Goal: Task Accomplishment & Management: Manage account settings

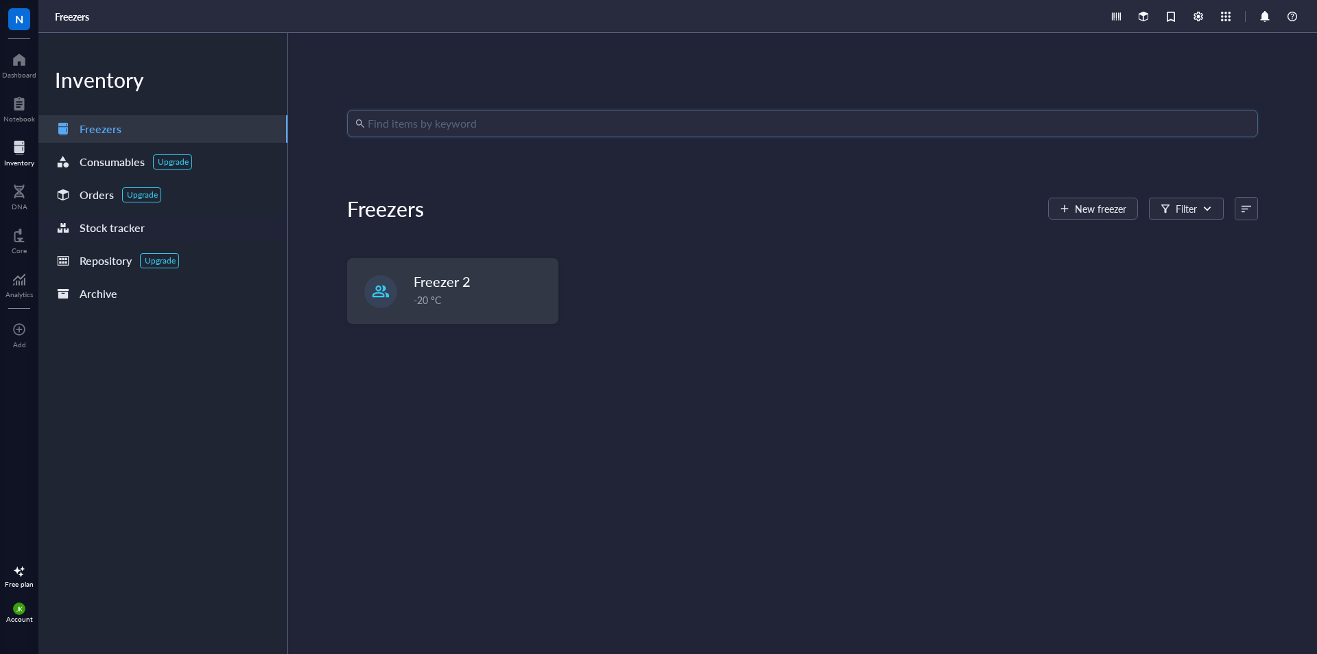
click at [133, 219] on div "Stock tracker" at bounding box center [112, 227] width 65 height 19
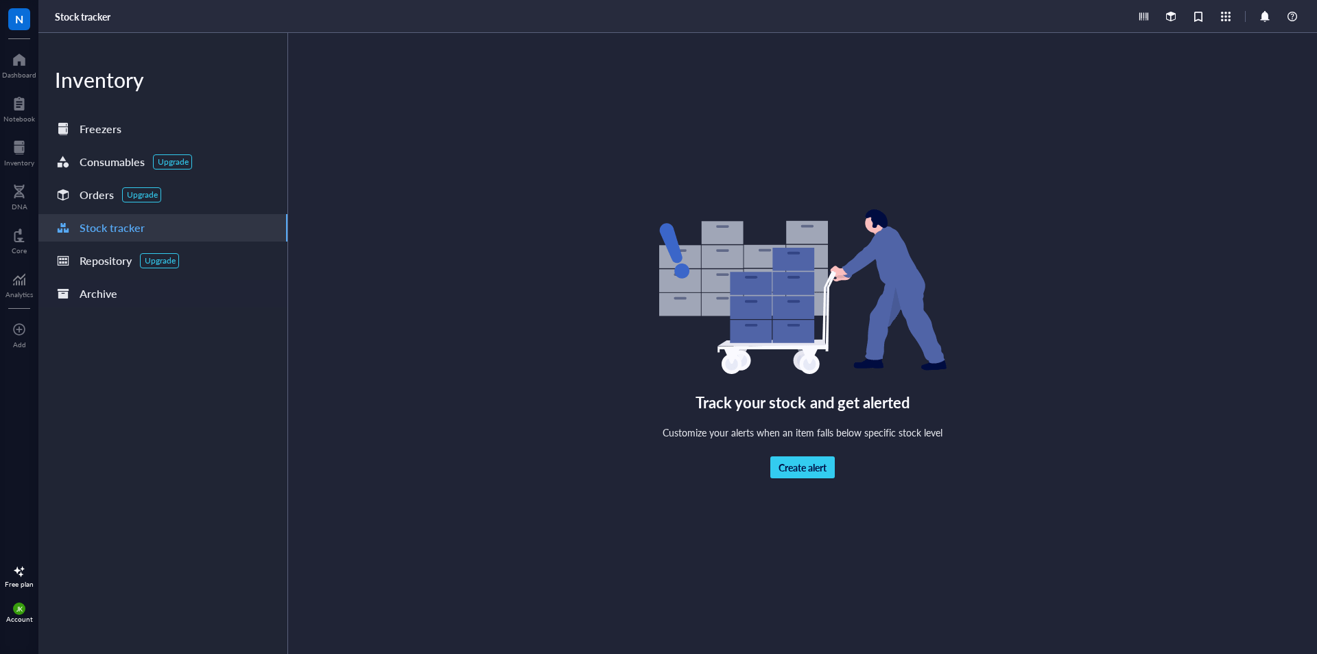
click at [128, 294] on div "Archive" at bounding box center [162, 293] width 249 height 27
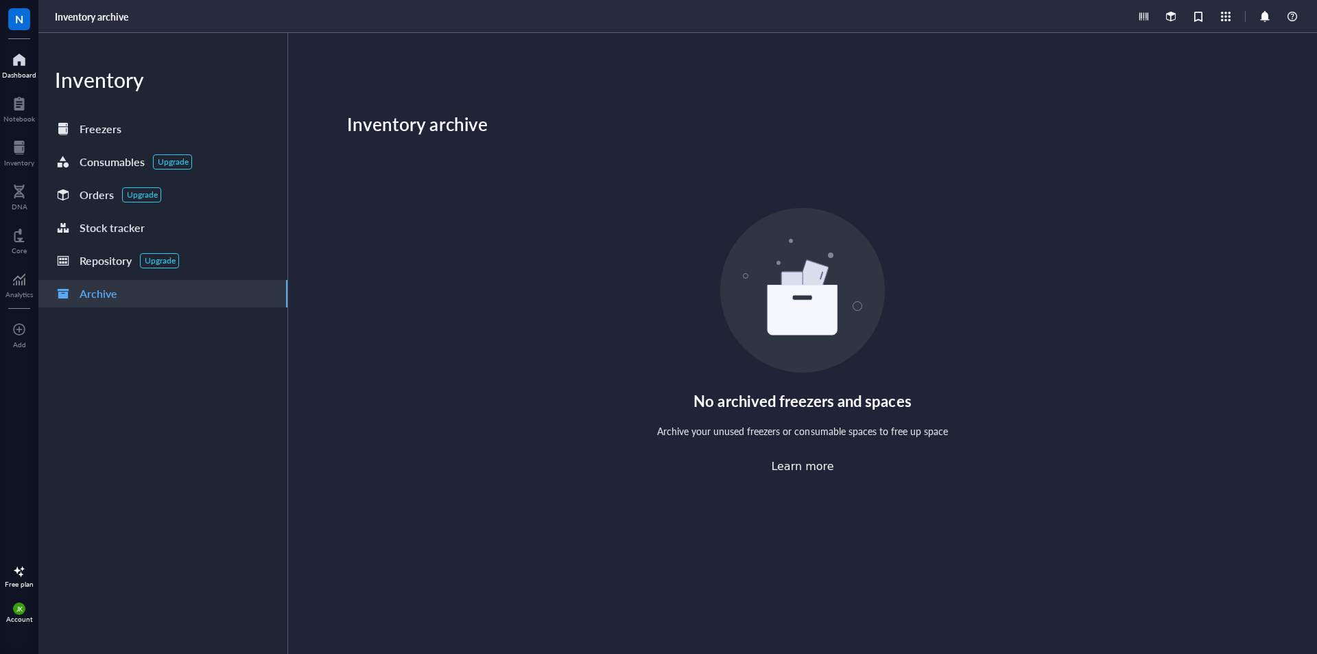
click at [22, 52] on div at bounding box center [19, 60] width 34 height 22
